Goal: Navigation & Orientation: Find specific page/section

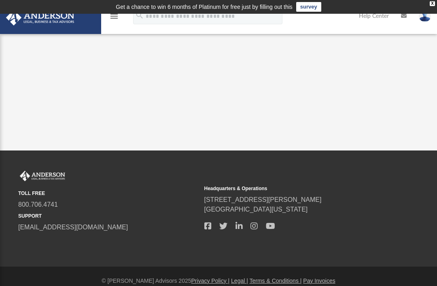
click at [436, 2] on td "Get a chance to win 6 months of Platinum for free just by filling out this surv…" at bounding box center [218, 7] width 437 height 14
click at [436, 4] on td "Get a chance to win 6 months of Platinum for free just by filling out this surv…" at bounding box center [218, 7] width 437 height 14
click at [432, 6] on div "X" at bounding box center [432, 3] width 5 height 5
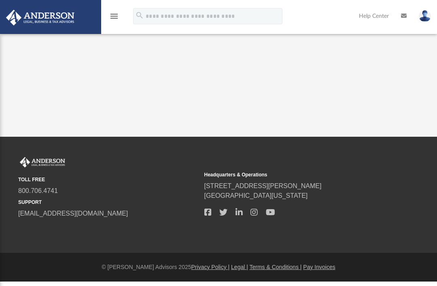
click at [110, 17] on icon "menu" at bounding box center [114, 16] width 10 height 10
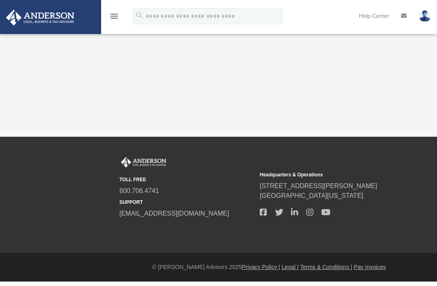
click at [113, 19] on icon "menu" at bounding box center [114, 16] width 10 height 10
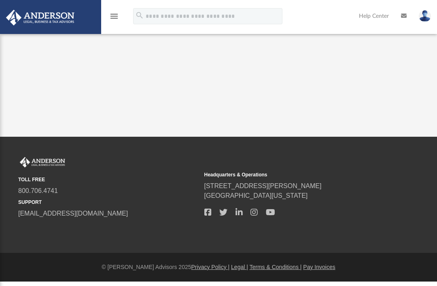
click at [115, 20] on icon "menu" at bounding box center [114, 16] width 10 height 10
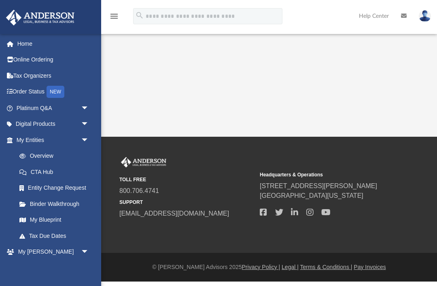
click at [89, 109] on span "arrow_drop_down" at bounding box center [89, 108] width 16 height 17
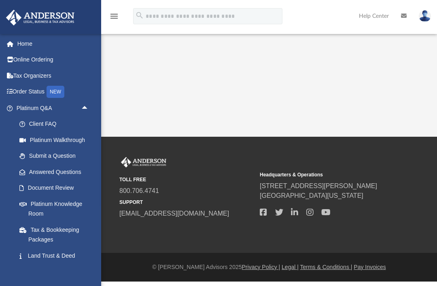
click at [75, 143] on link "Platinum Walkthrough" at bounding box center [56, 140] width 90 height 16
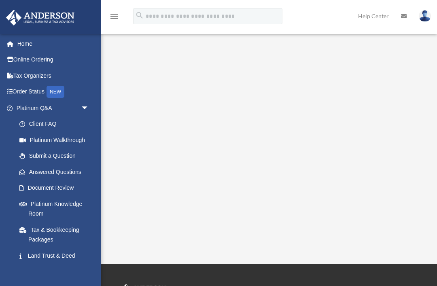
click at [54, 120] on link "Client FAQ" at bounding box center [56, 124] width 90 height 16
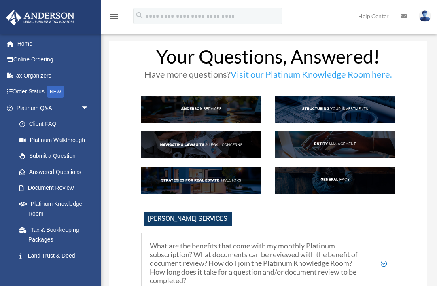
click at [39, 90] on link "Order Status NEW" at bounding box center [54, 92] width 96 height 17
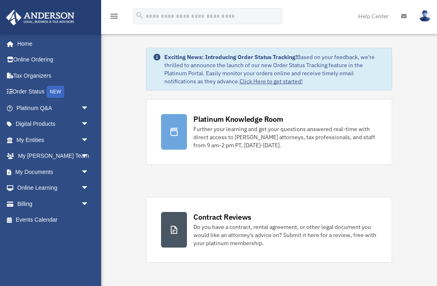
click at [237, 145] on div "Further your learning and get your questions answered real-time with direct acc…" at bounding box center [286, 137] width 184 height 24
